Goal: Task Accomplishment & Management: Use online tool/utility

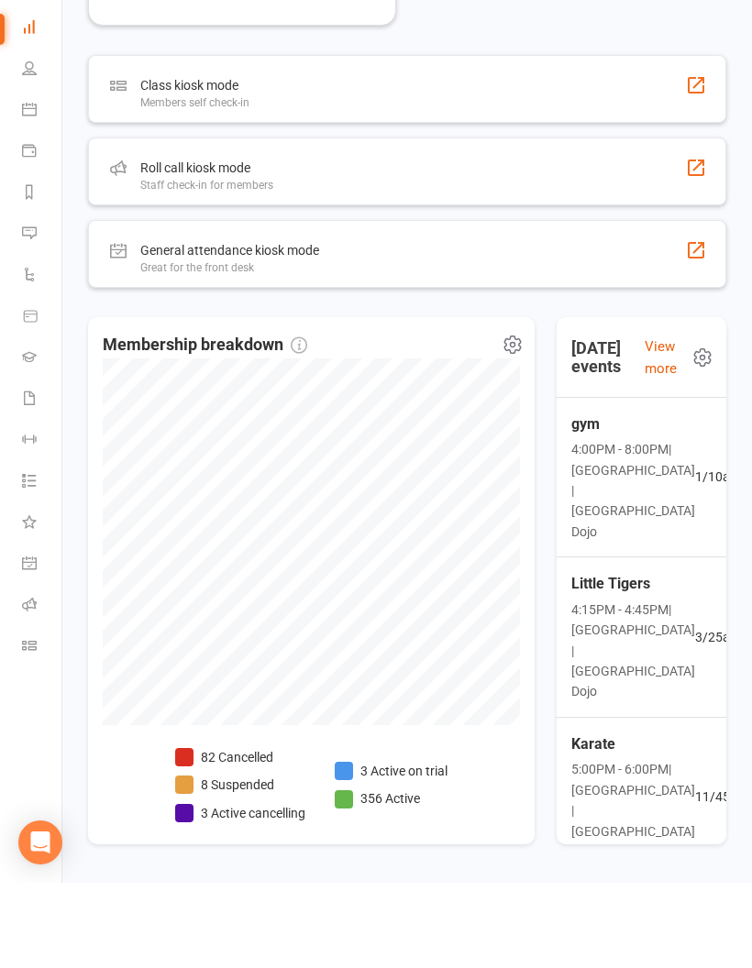
scroll to position [1467, 0]
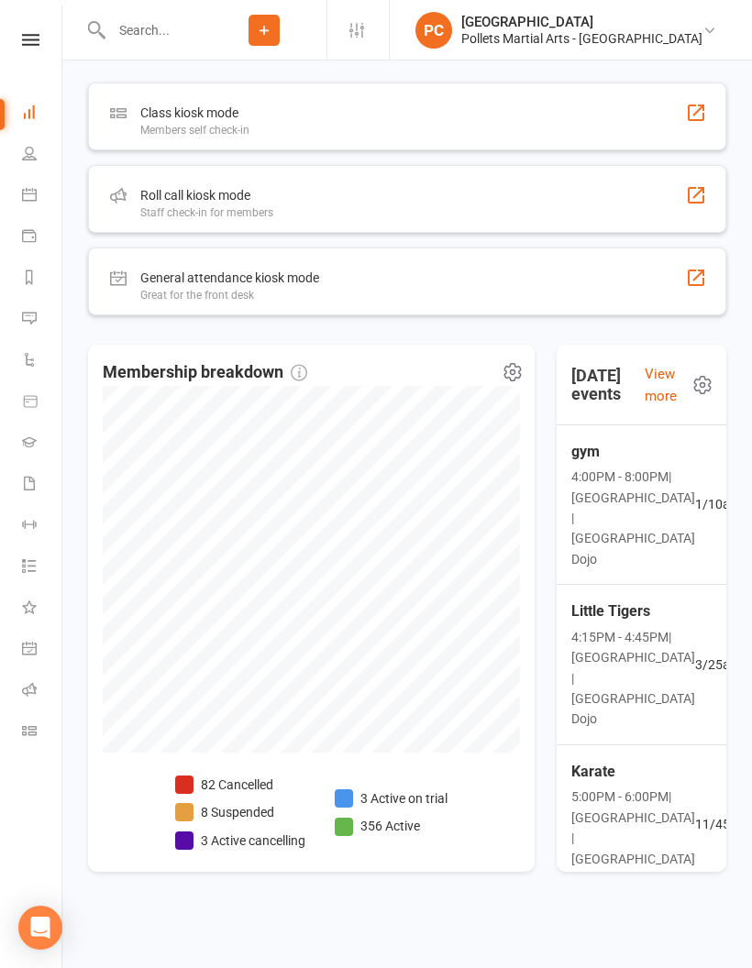
click at [28, 692] on icon at bounding box center [29, 689] width 15 height 15
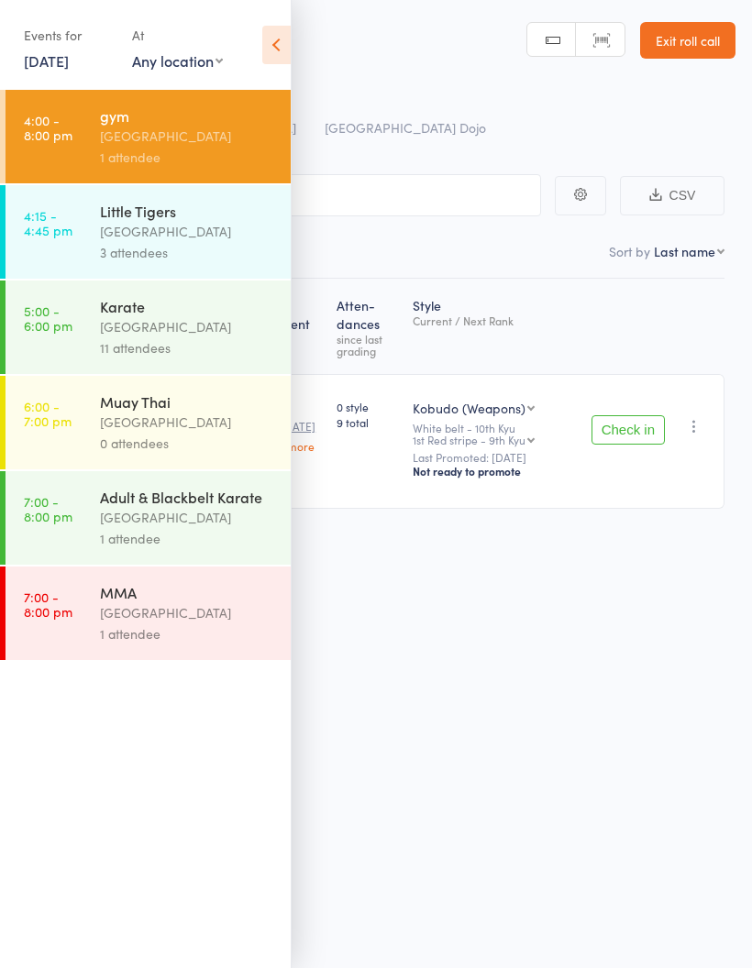
click at [202, 253] on div "3 attendees" at bounding box center [187, 252] width 175 height 21
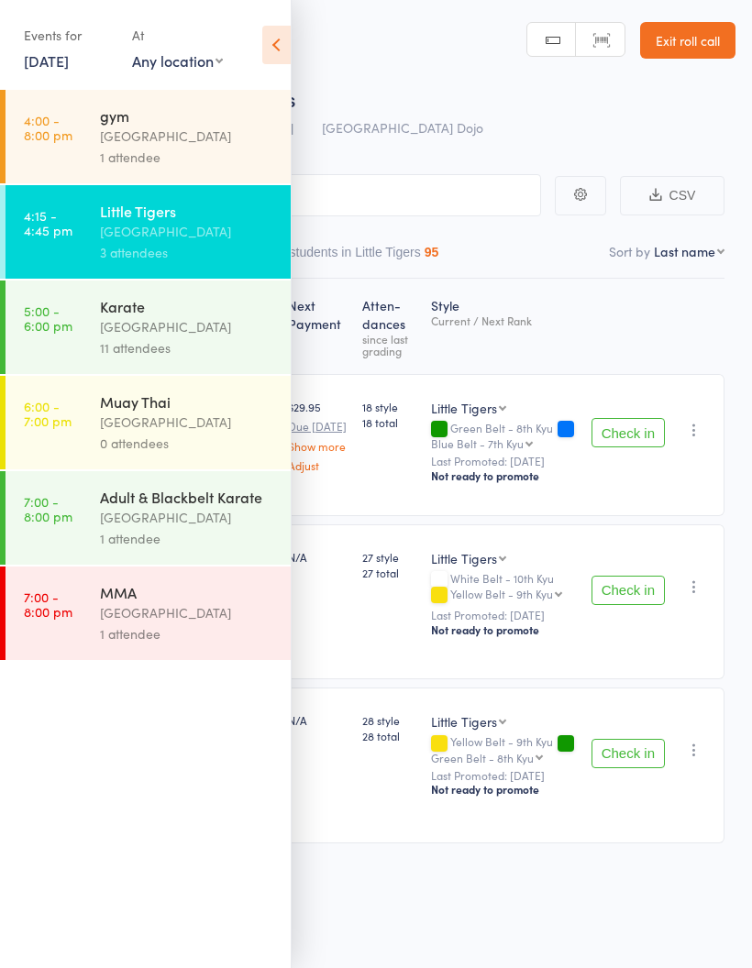
click at [273, 47] on icon at bounding box center [276, 45] width 28 height 38
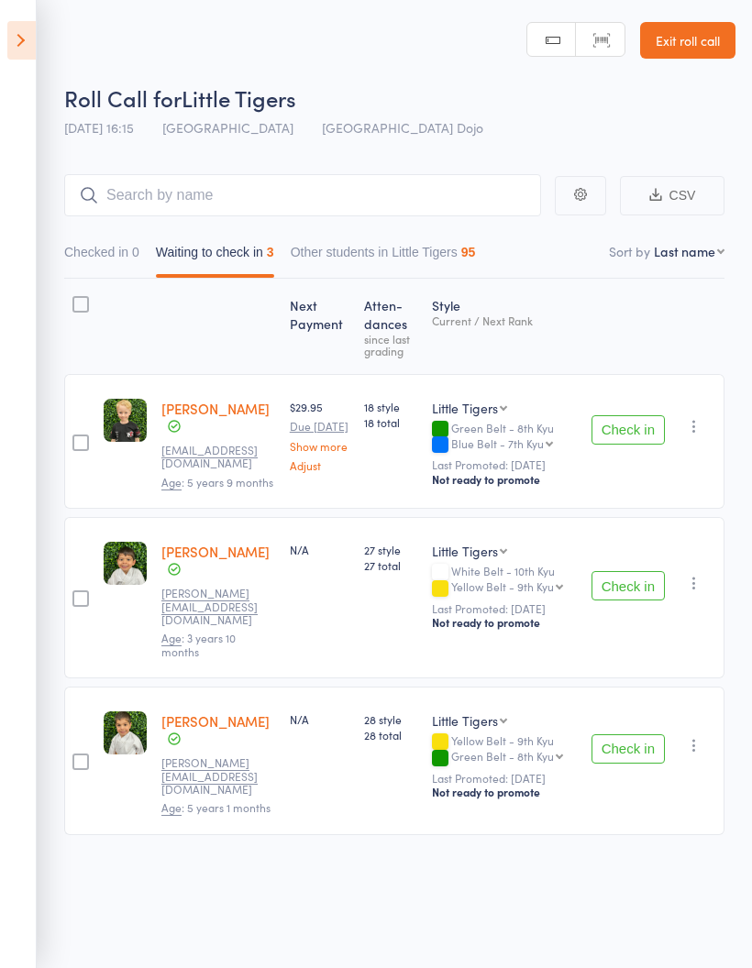
click at [635, 587] on button "Check in" at bounding box center [627, 585] width 73 height 29
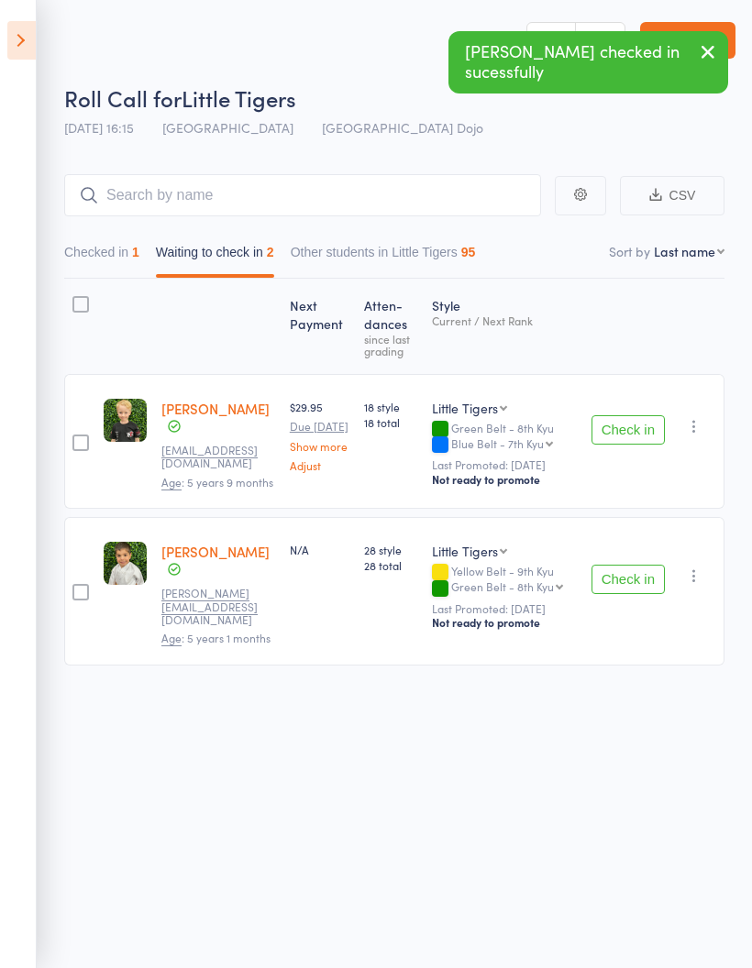
click at [640, 587] on button "Check in" at bounding box center [627, 579] width 73 height 29
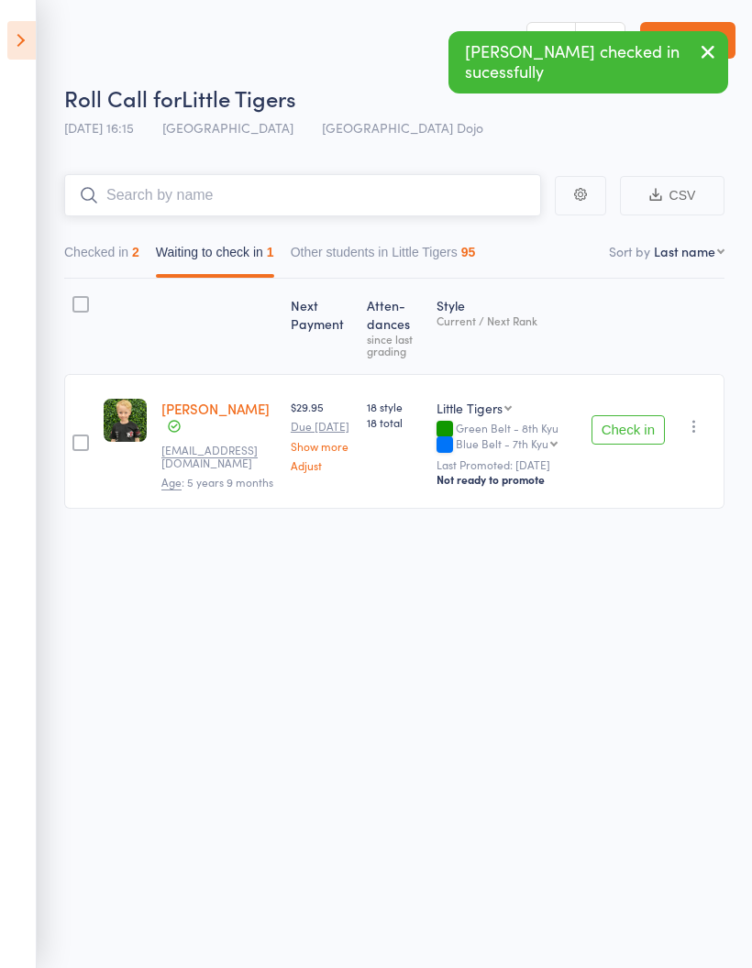
click at [270, 192] on input "search" at bounding box center [302, 195] width 477 height 42
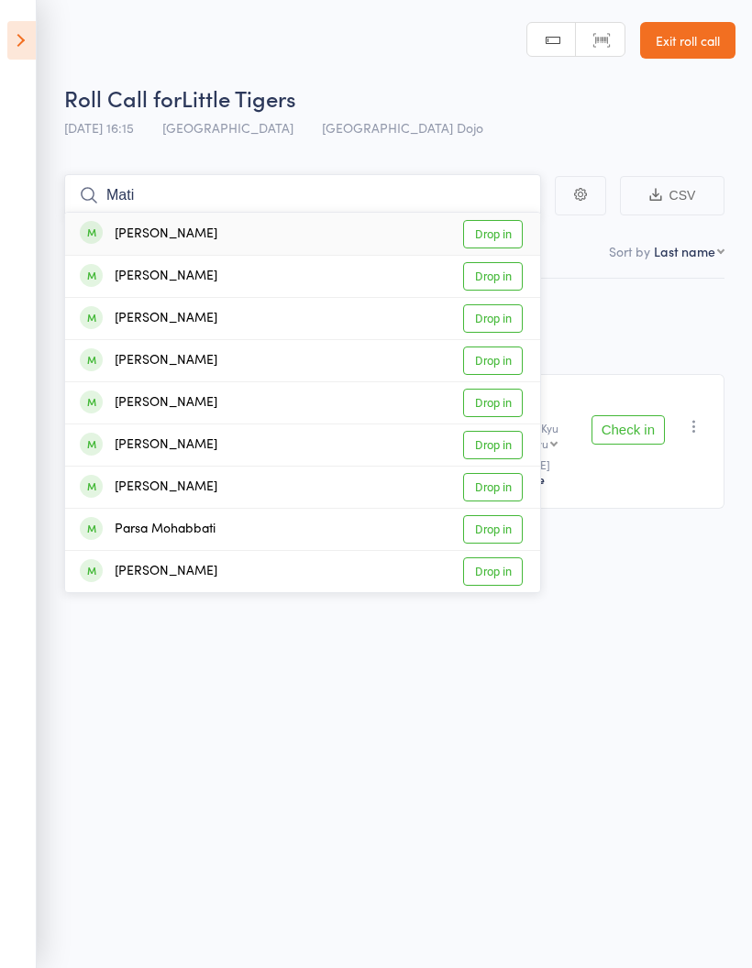
type input "Mati"
click at [507, 236] on link "Drop in" at bounding box center [493, 234] width 60 height 28
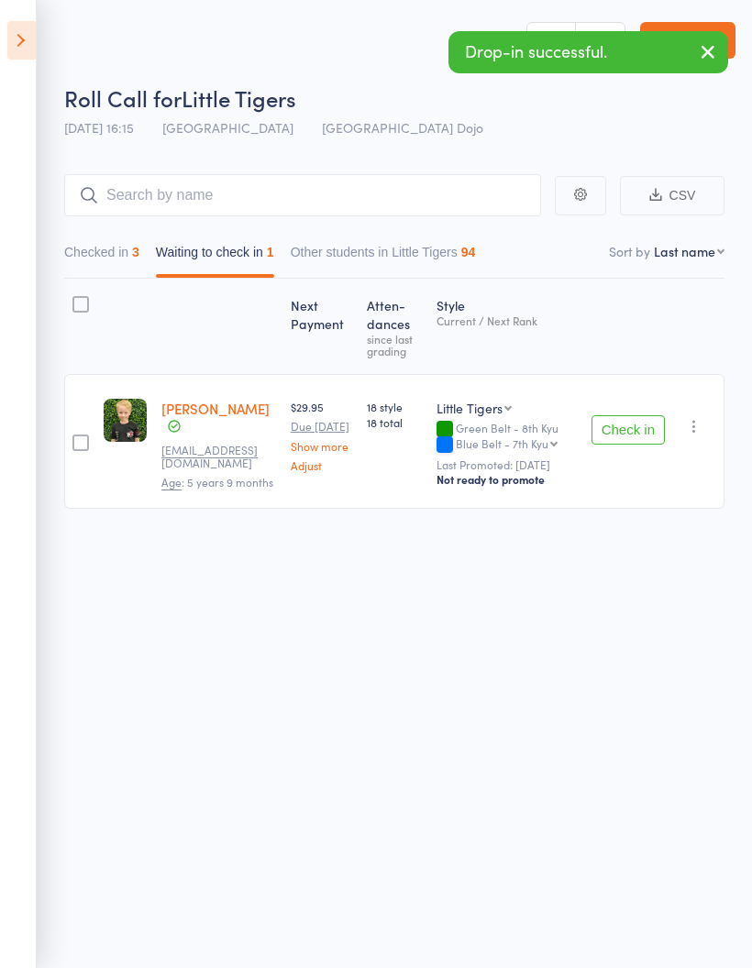
click at [620, 428] on button "Check in" at bounding box center [627, 429] width 73 height 29
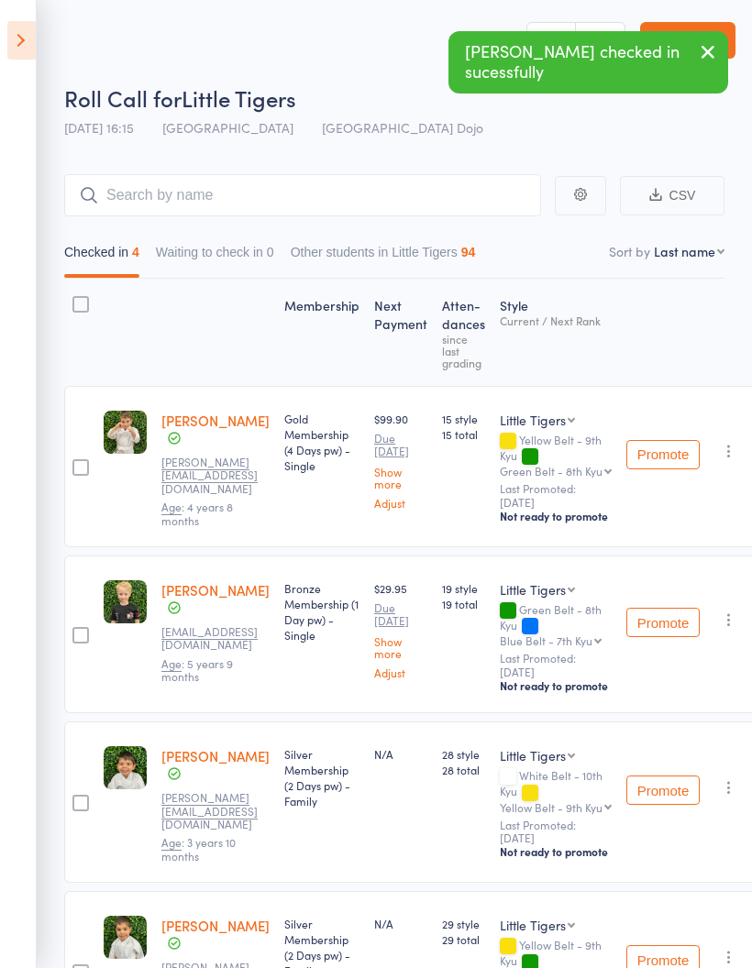
click at [22, 52] on icon at bounding box center [21, 40] width 28 height 38
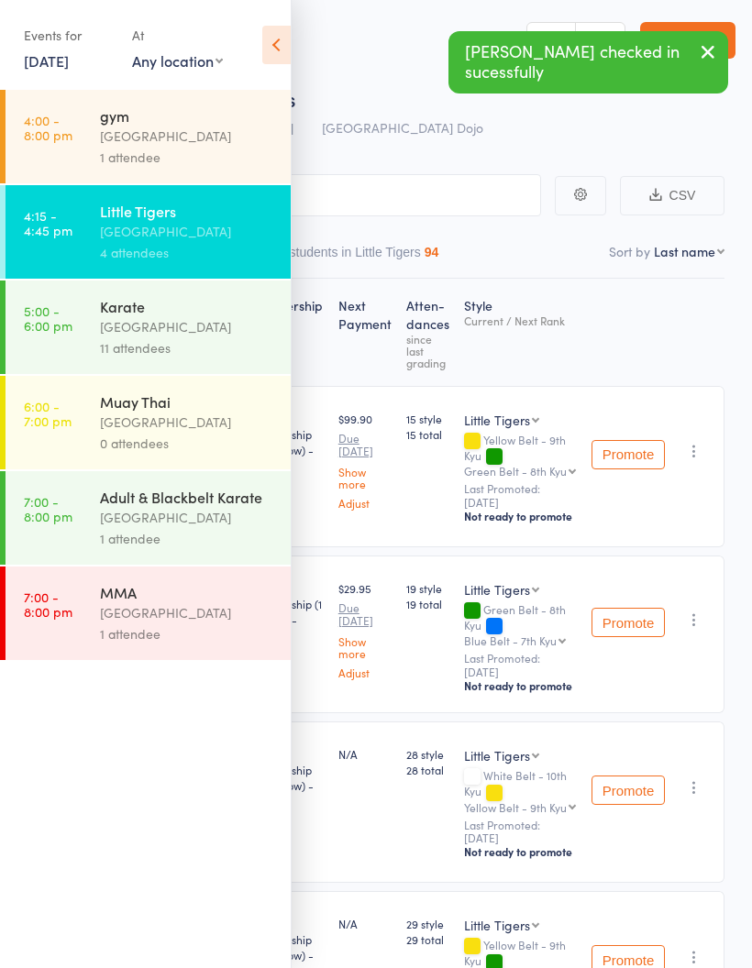
click at [67, 324] on time "5:00 - 6:00 pm" at bounding box center [48, 317] width 49 height 29
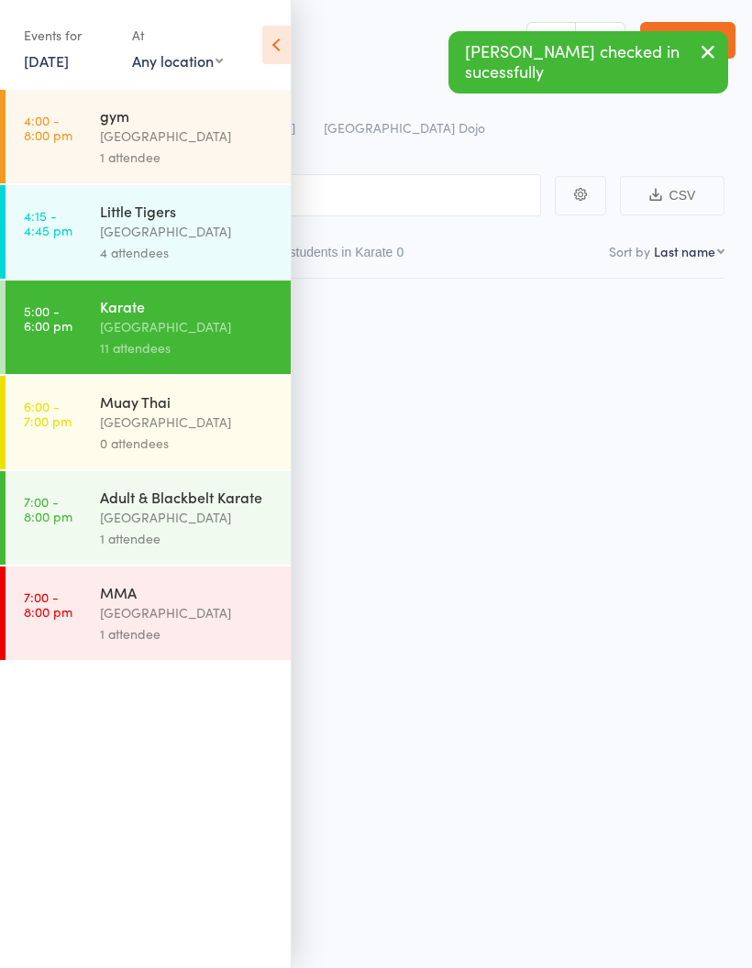
click at [92, 341] on link "5:00 - 6:00 pm Karate [GEOGRAPHIC_DATA] 11 attendees" at bounding box center [147, 326] width 285 height 93
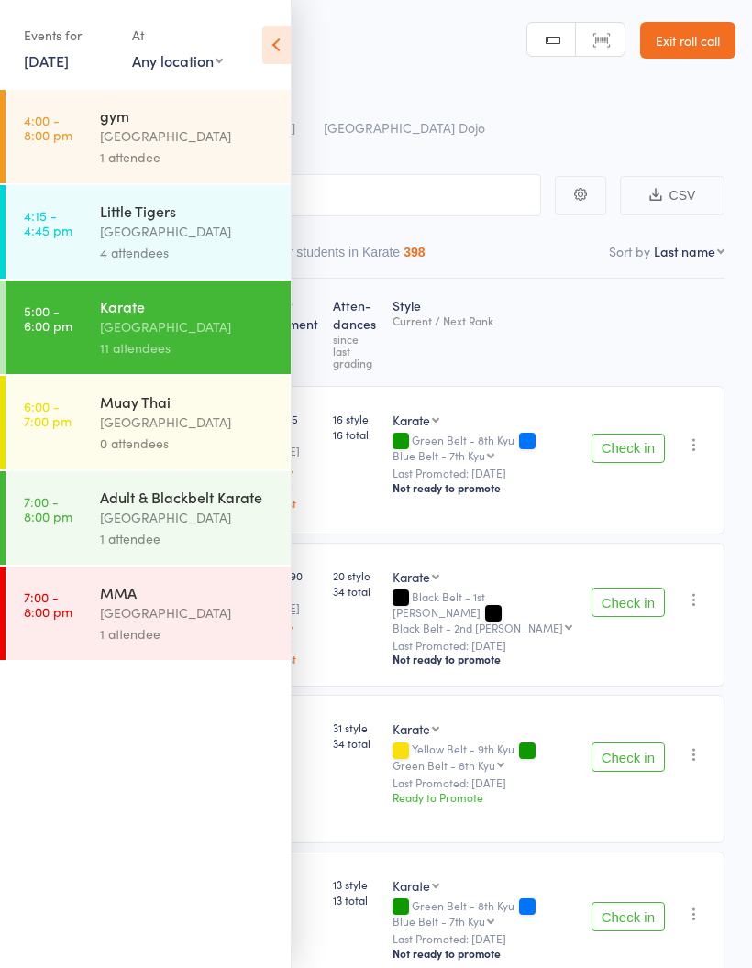
click at [280, 34] on icon at bounding box center [276, 45] width 28 height 38
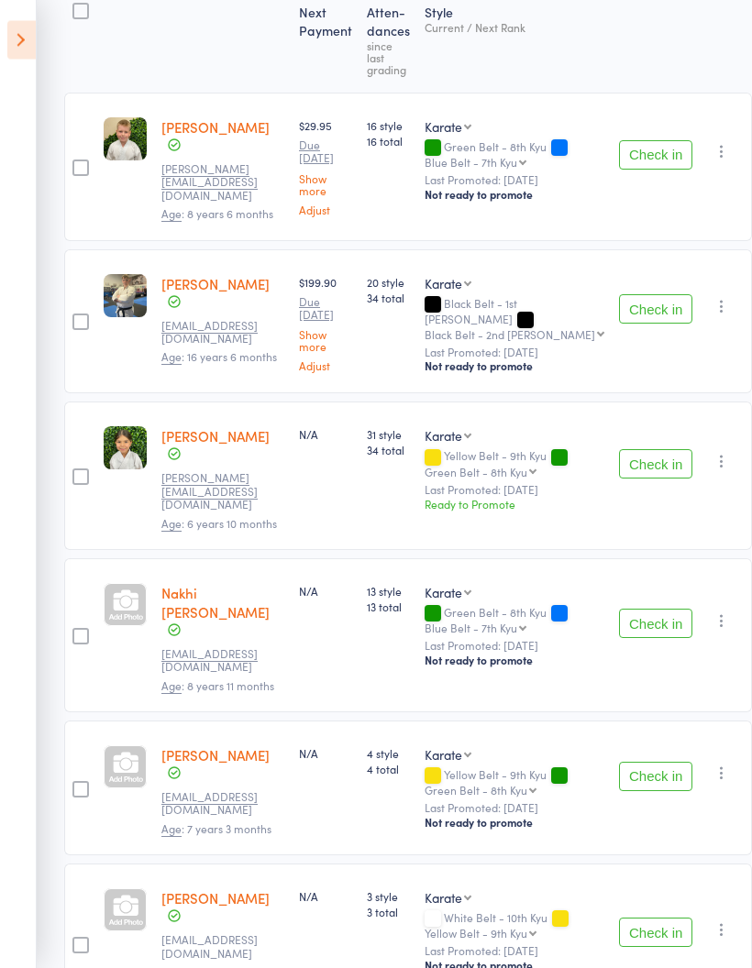
scroll to position [293, 0]
click at [636, 449] on button "Check in" at bounding box center [655, 463] width 73 height 29
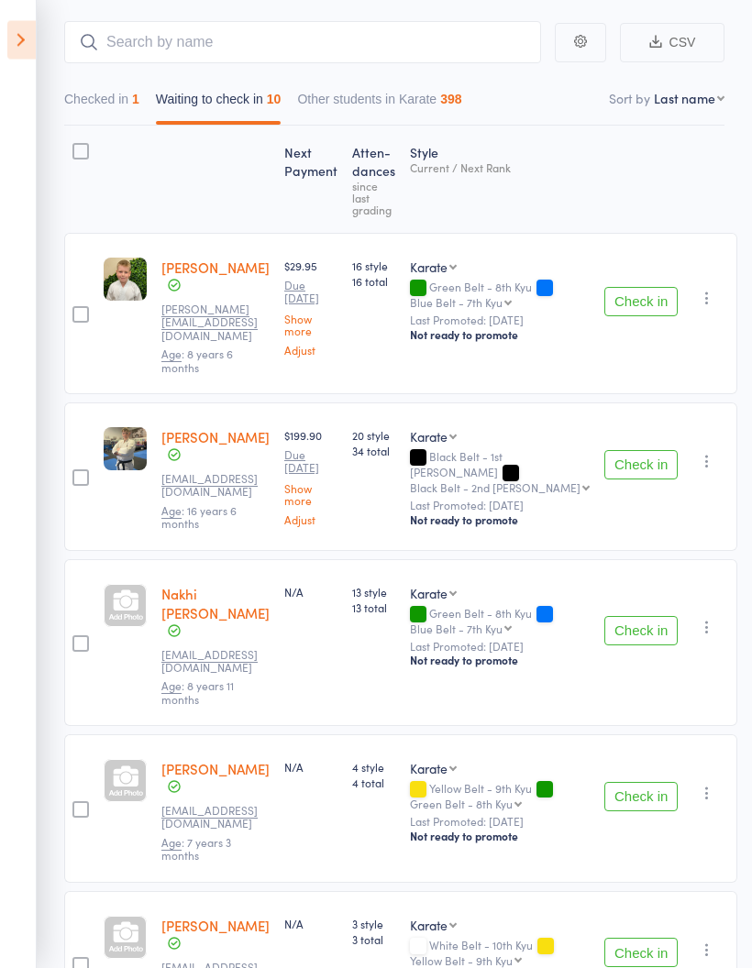
scroll to position [0, 0]
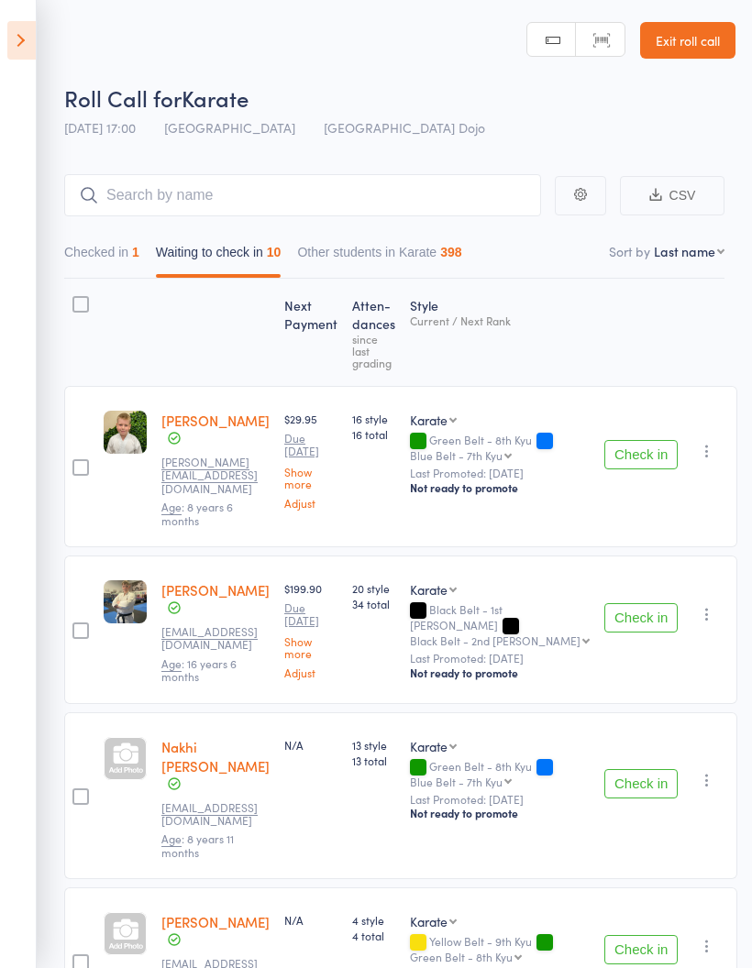
click at [15, 48] on icon at bounding box center [21, 40] width 28 height 38
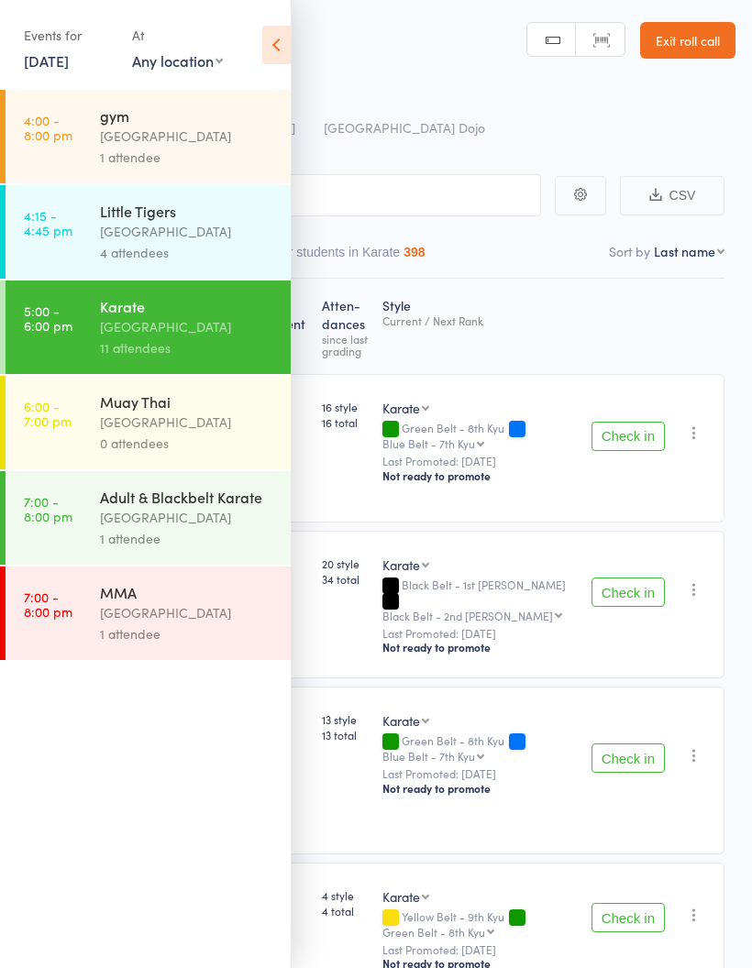
click at [199, 220] on div "Little Tigers" at bounding box center [187, 211] width 175 height 20
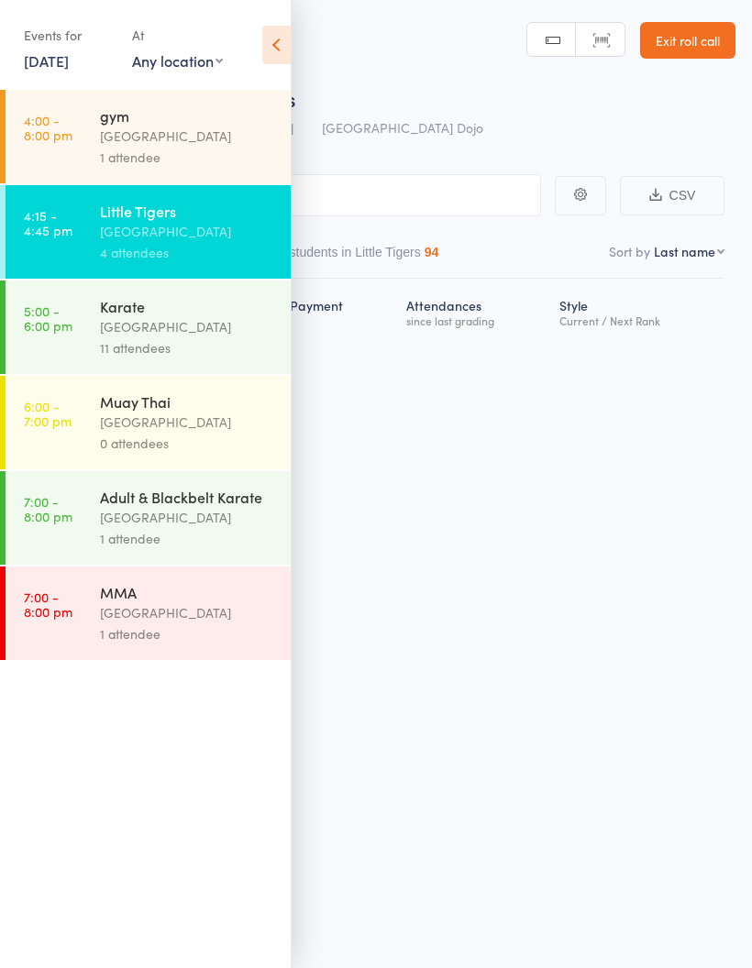
click at [271, 48] on icon at bounding box center [276, 45] width 28 height 38
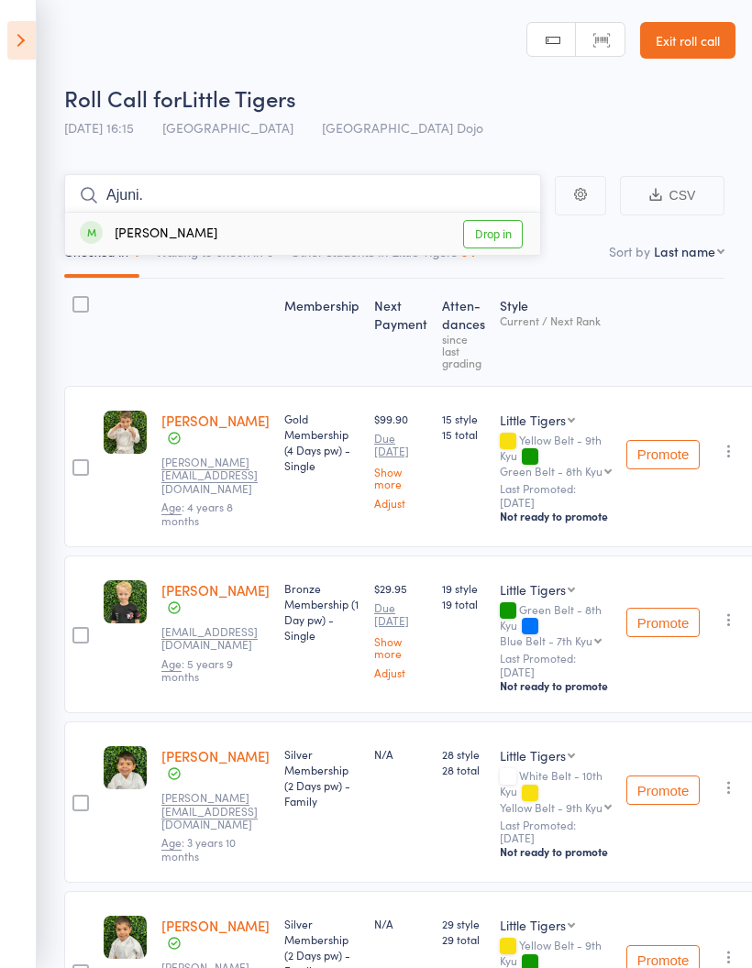
type input "Ajuni."
click at [495, 236] on link "Drop in" at bounding box center [493, 234] width 60 height 28
